Goal: Information Seeking & Learning: Find specific fact

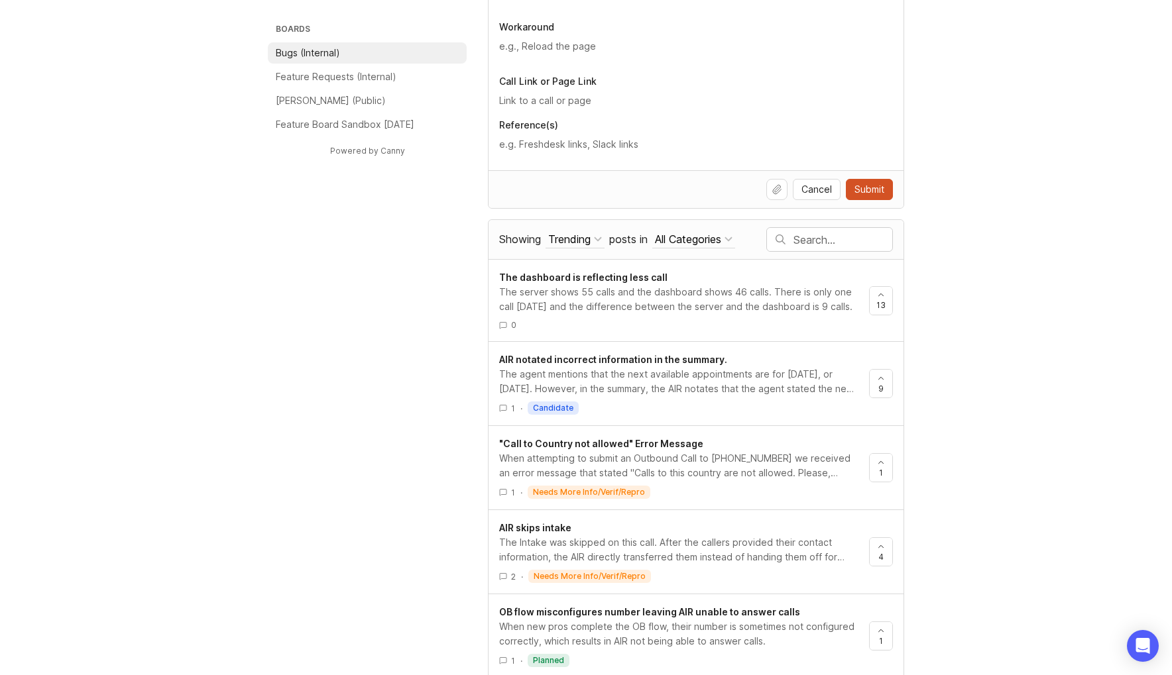
scroll to position [536, 0]
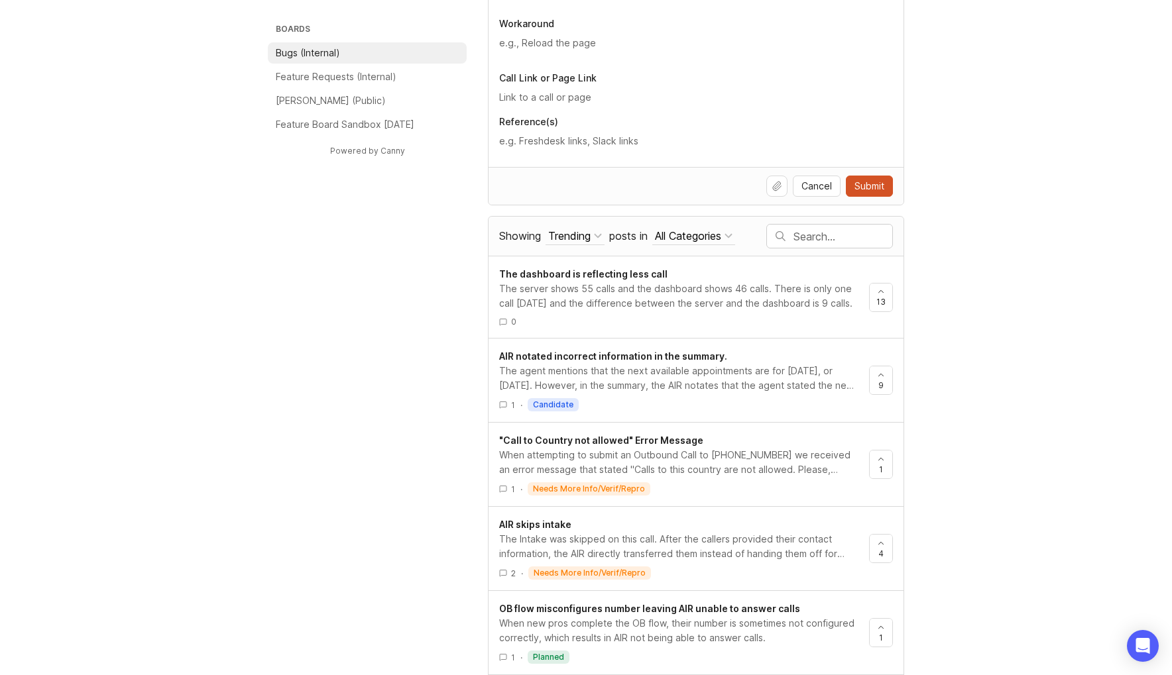
click at [832, 239] on input "text" at bounding box center [842, 236] width 99 height 15
type input "sms"
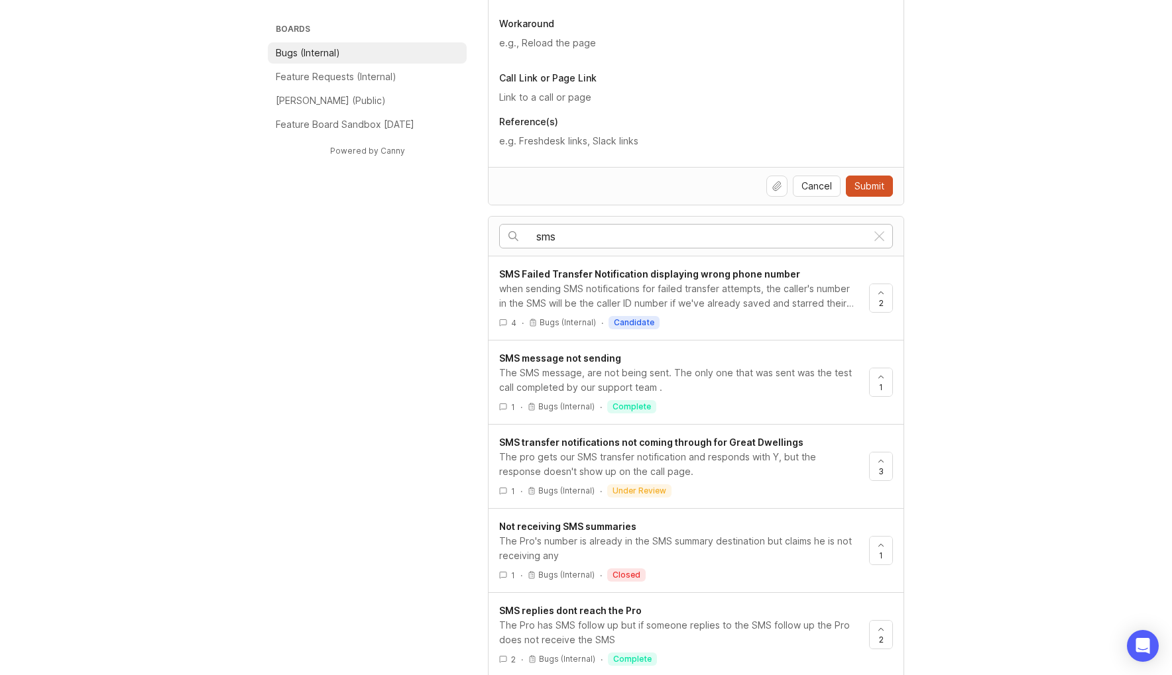
click at [733, 360] on div "SMS message not sending" at bounding box center [678, 358] width 359 height 15
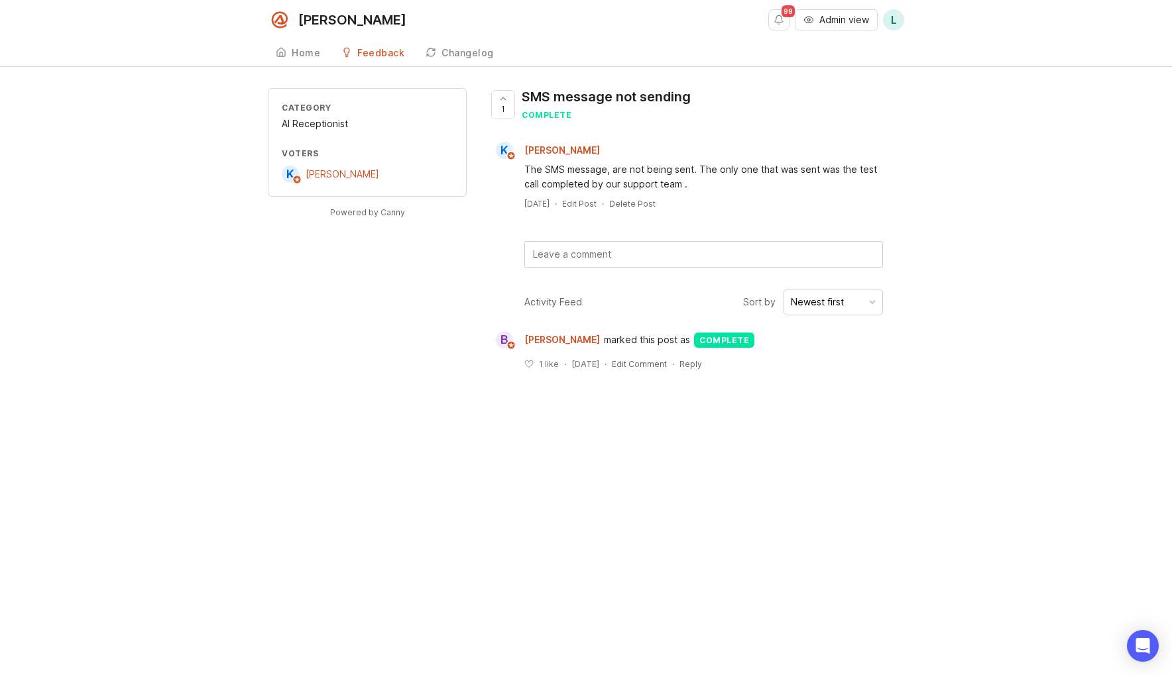
click at [616, 98] on div "SMS message not sending" at bounding box center [606, 96] width 169 height 19
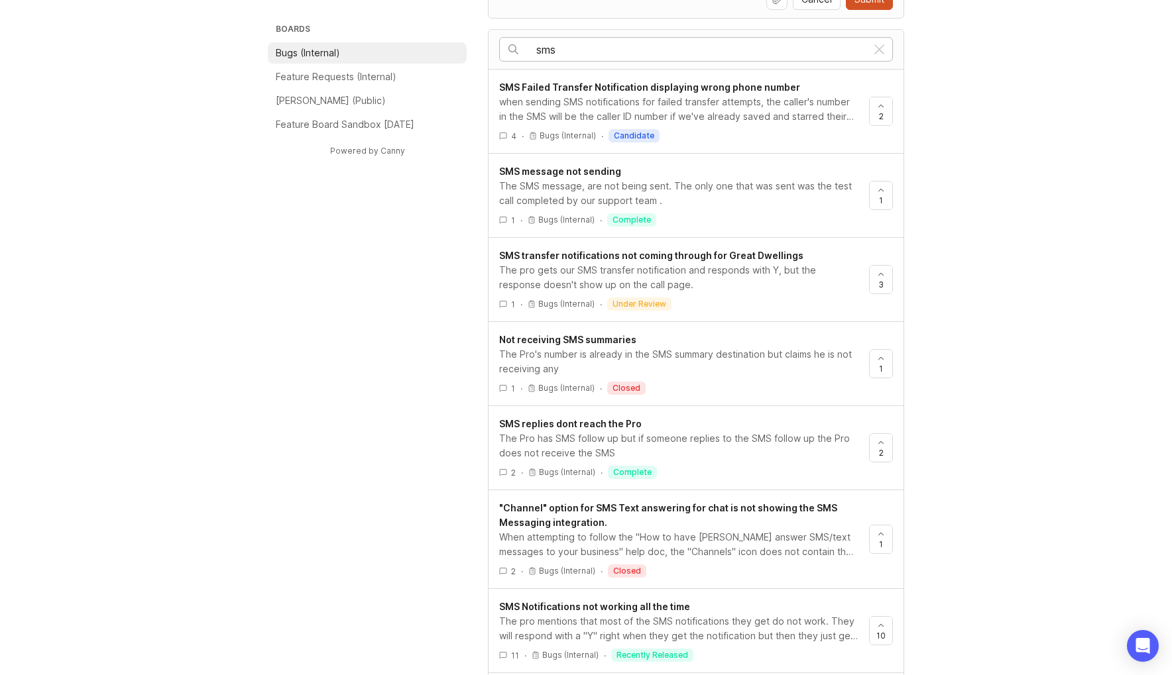
scroll to position [724, 0]
click at [603, 334] on span "Not receiving SMS summaries" at bounding box center [567, 338] width 137 height 11
